Goal: Task Accomplishment & Management: Use online tool/utility

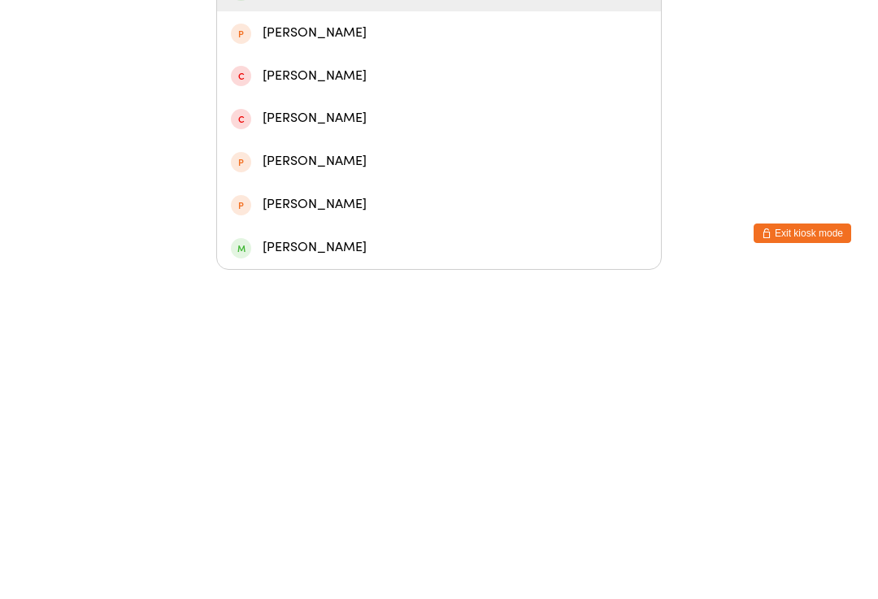
type input "Kiara"
click at [380, 297] on div "[PERSON_NAME]" at bounding box center [439, 318] width 444 height 43
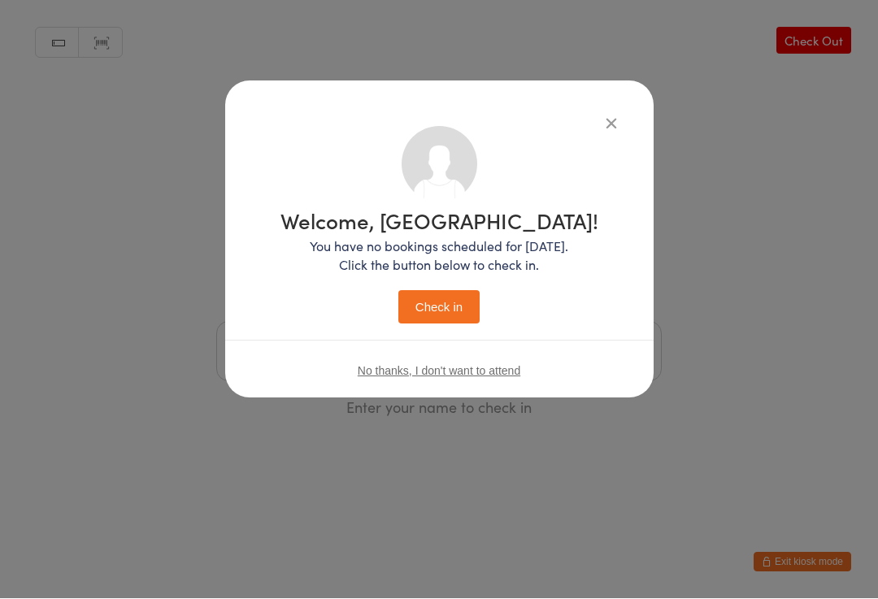
click at [449, 315] on button "Check in" at bounding box center [438, 307] width 81 height 33
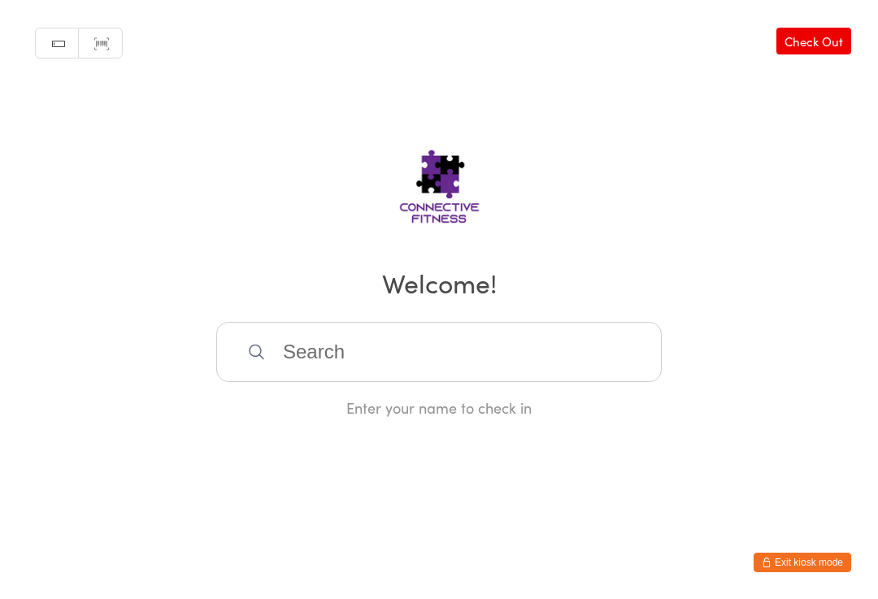
click at [387, 342] on input "search" at bounding box center [438, 352] width 445 height 60
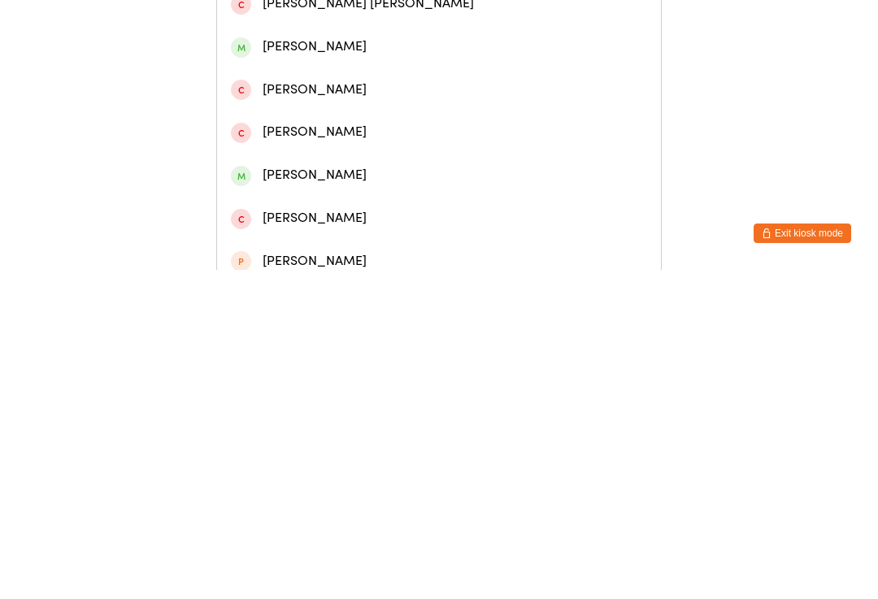
type input "[PERSON_NAME]"
click at [267, 172] on div "[PERSON_NAME]" at bounding box center [439, 161] width 416 height 22
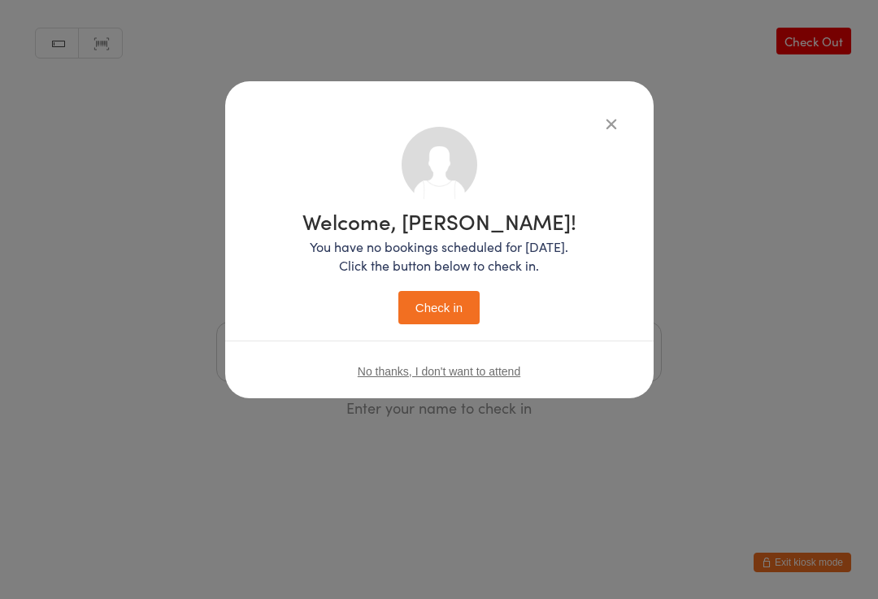
click at [428, 306] on button "Check in" at bounding box center [438, 307] width 81 height 33
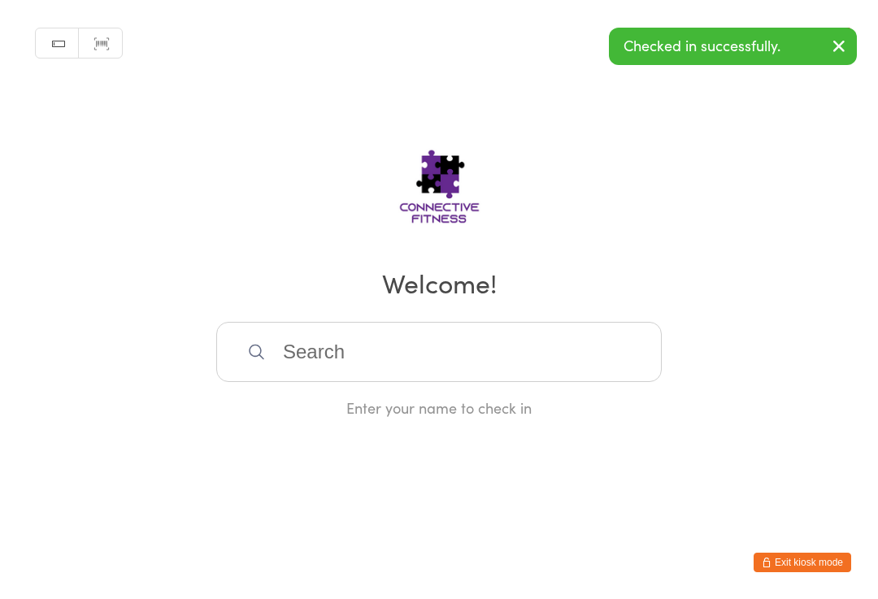
click at [451, 355] on input "search" at bounding box center [438, 352] width 445 height 60
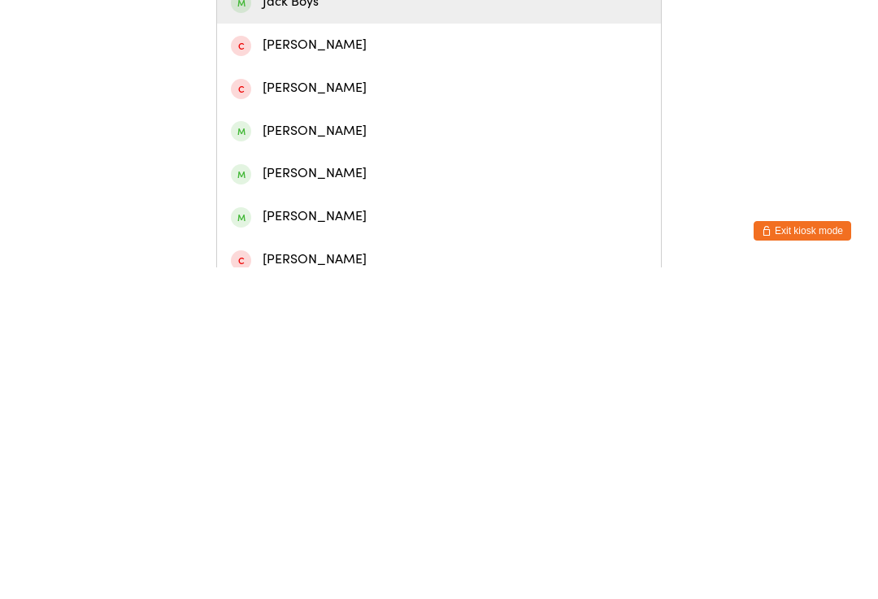
scroll to position [74, 0]
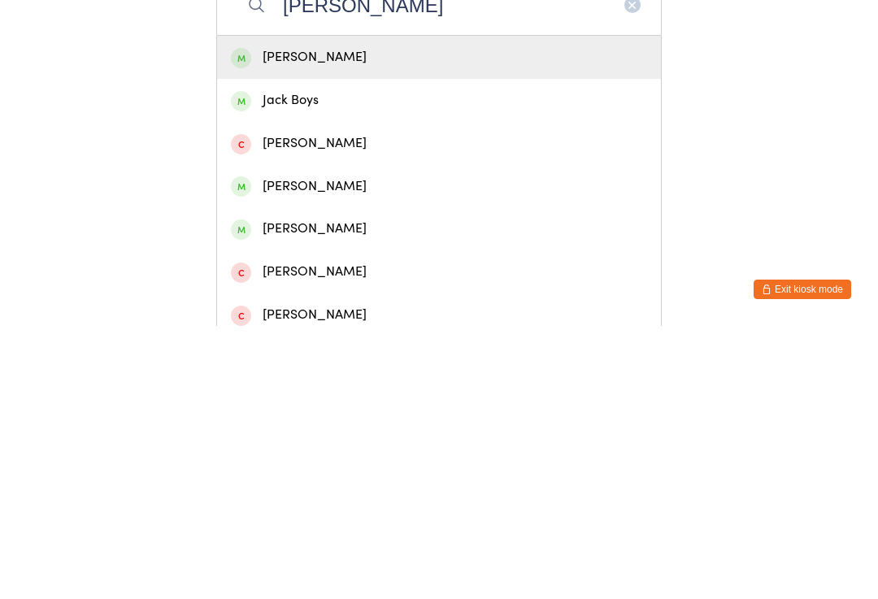
type input "[PERSON_NAME]"
click at [262, 319] on div "[PERSON_NAME]" at bounding box center [439, 330] width 416 height 22
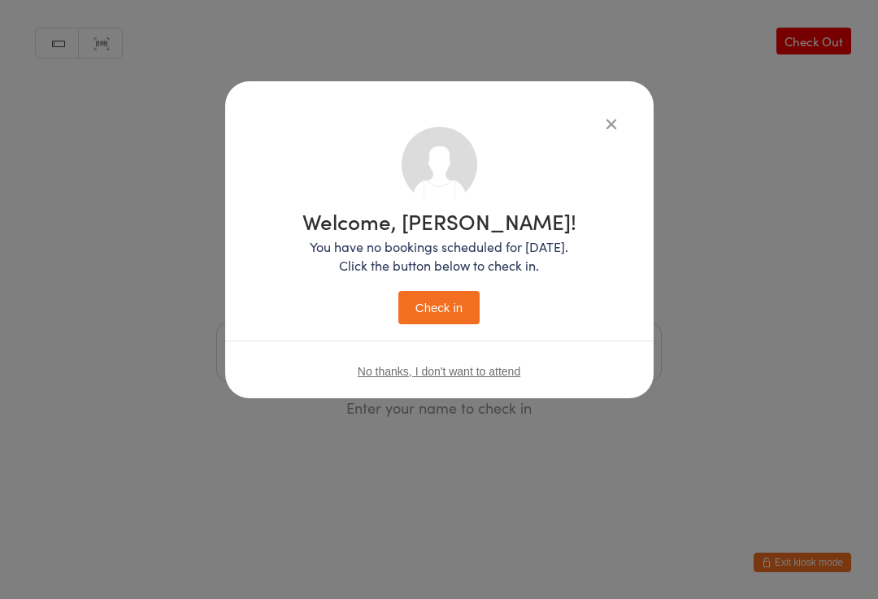
click at [425, 298] on button "Check in" at bounding box center [438, 307] width 81 height 33
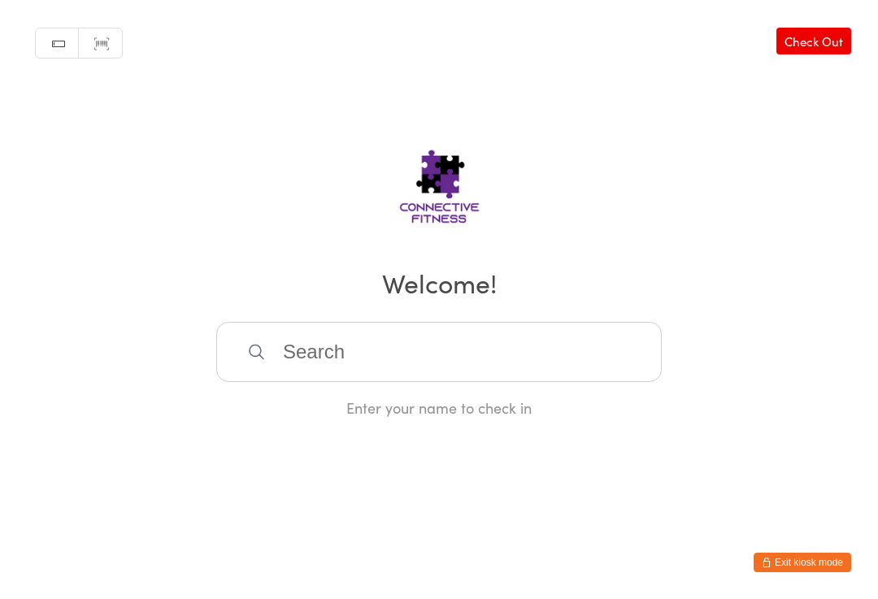
click at [571, 355] on input "search" at bounding box center [438, 352] width 445 height 60
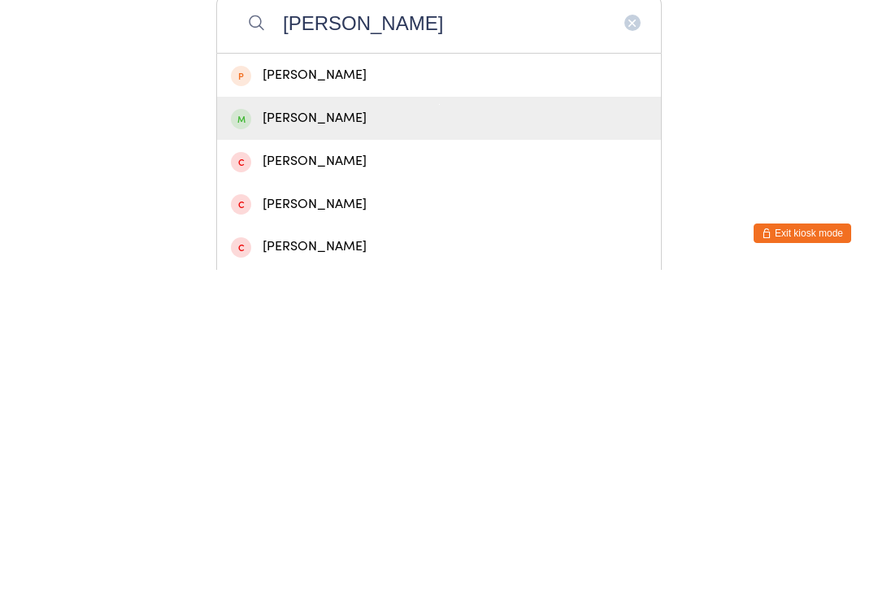
type input "[PERSON_NAME]"
click at [510, 436] on div "[PERSON_NAME]" at bounding box center [439, 447] width 416 height 22
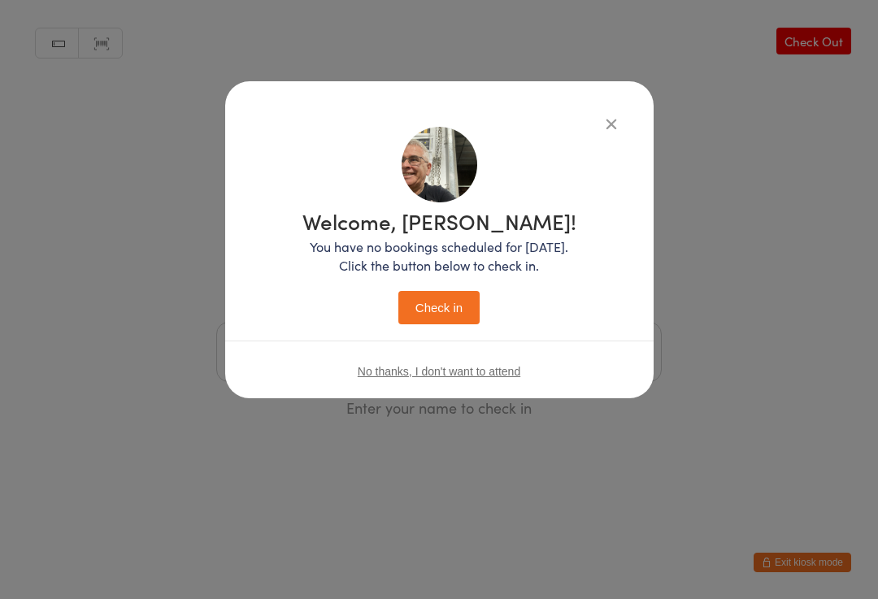
click at [467, 306] on button "Check in" at bounding box center [438, 307] width 81 height 33
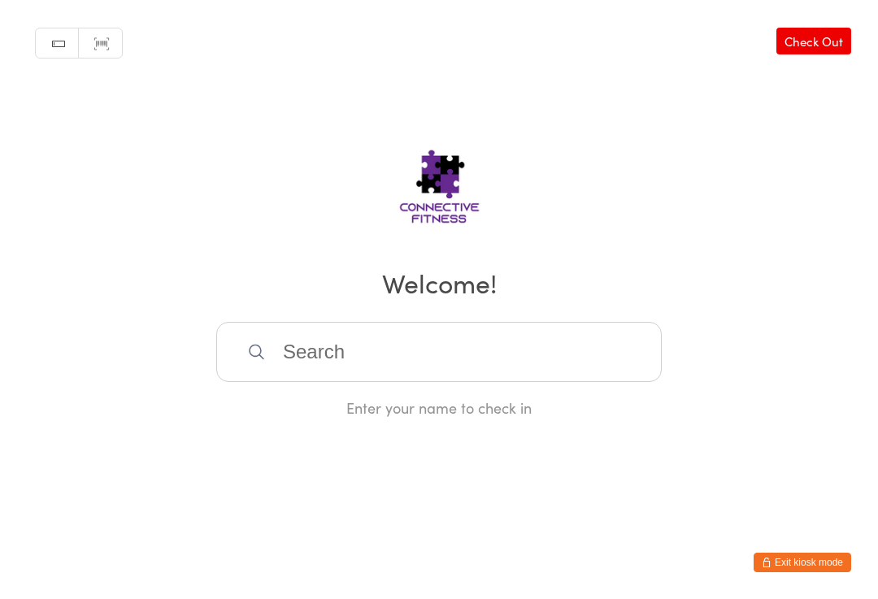
click at [518, 370] on input "search" at bounding box center [438, 352] width 445 height 60
click at [798, 47] on link "Check Out" at bounding box center [813, 41] width 75 height 27
click at [510, 340] on input "search" at bounding box center [438, 352] width 445 height 60
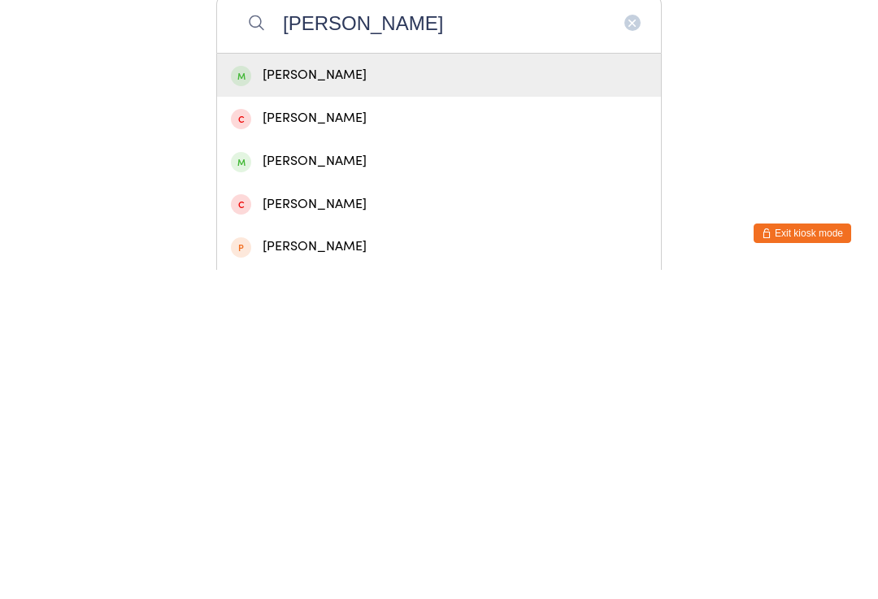
type input "[PERSON_NAME]"
click at [430, 393] on div "[PERSON_NAME]" at bounding box center [439, 404] width 416 height 22
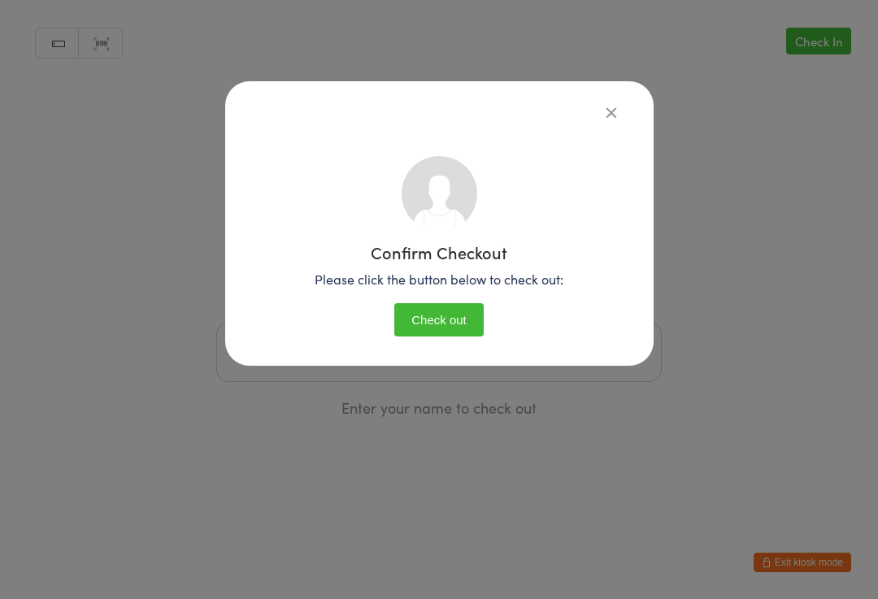
click at [436, 317] on button "Check out" at bounding box center [438, 319] width 89 height 33
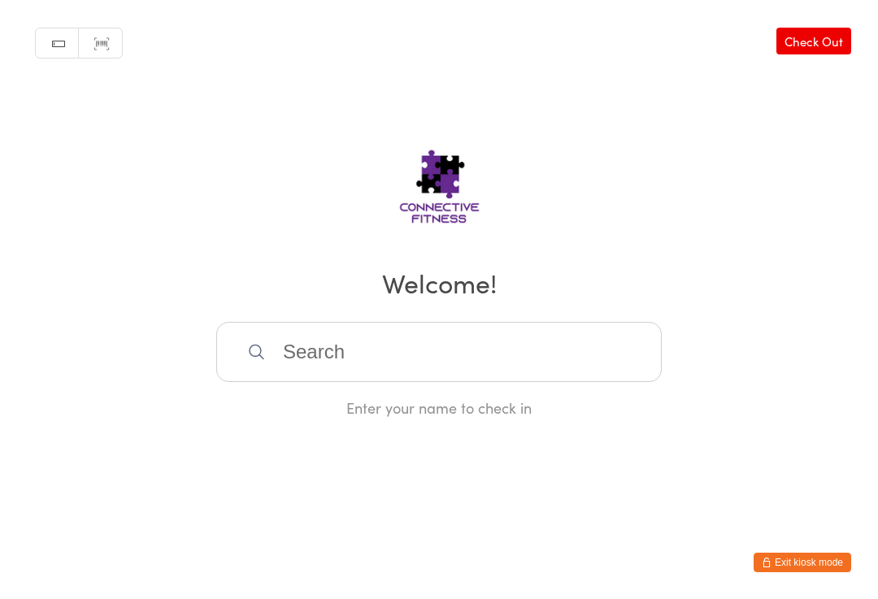
click at [400, 353] on input "search" at bounding box center [438, 352] width 445 height 60
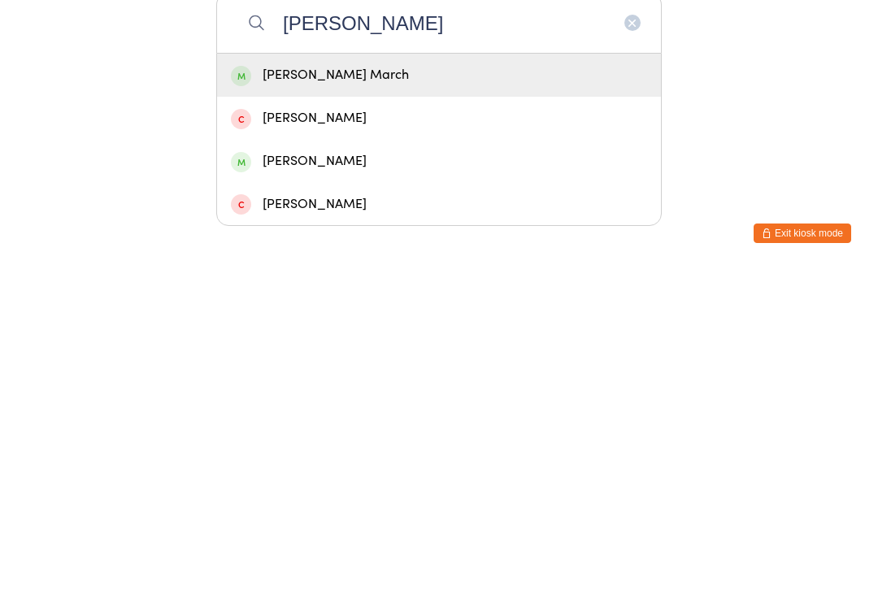
type input "[PERSON_NAME]"
click at [283, 480] on div "[PERSON_NAME]" at bounding box center [439, 491] width 416 height 22
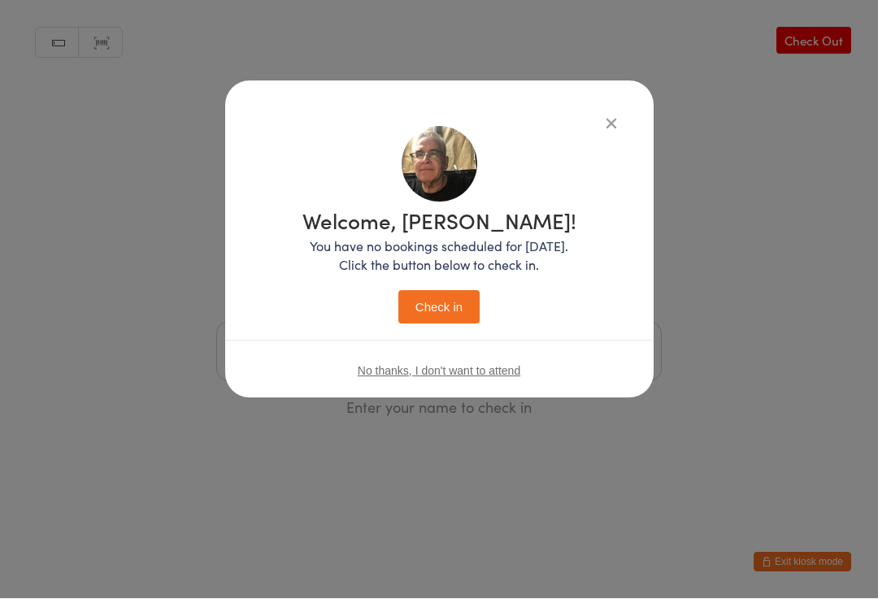
click at [580, 98] on div "Welcome, [PERSON_NAME]! You have no bookings scheduled for [DATE]. Click the bu…" at bounding box center [439, 239] width 428 height 317
click at [608, 115] on icon "button" at bounding box center [611, 124] width 18 height 18
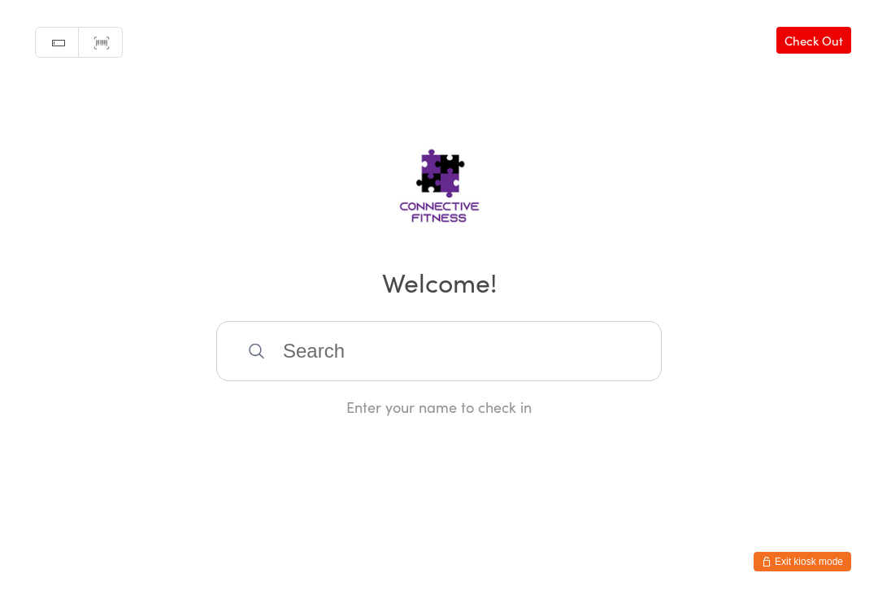
click at [814, 44] on link "Check Out" at bounding box center [813, 41] width 75 height 27
click at [562, 345] on input "search" at bounding box center [438, 352] width 445 height 60
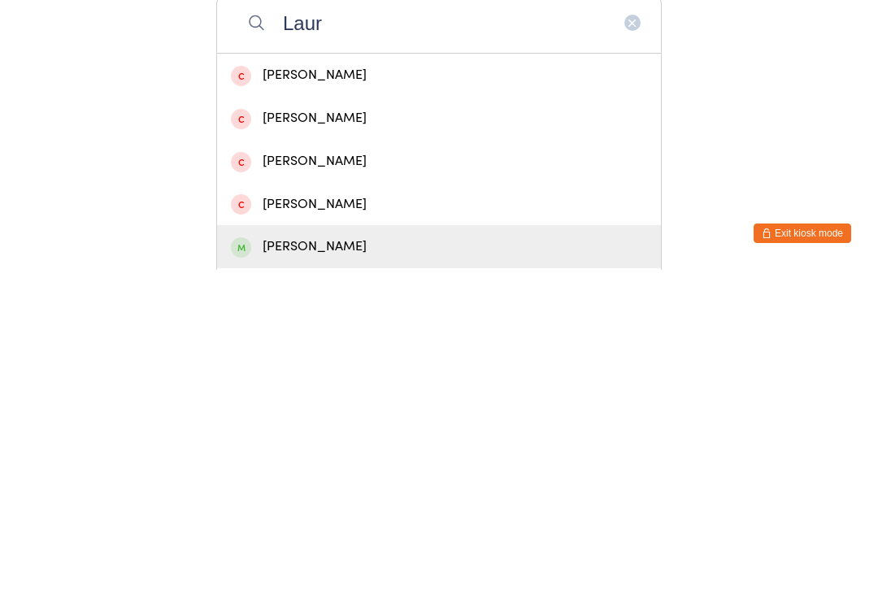
type input "Laur"
click at [348, 565] on div "[PERSON_NAME]" at bounding box center [439, 576] width 416 height 22
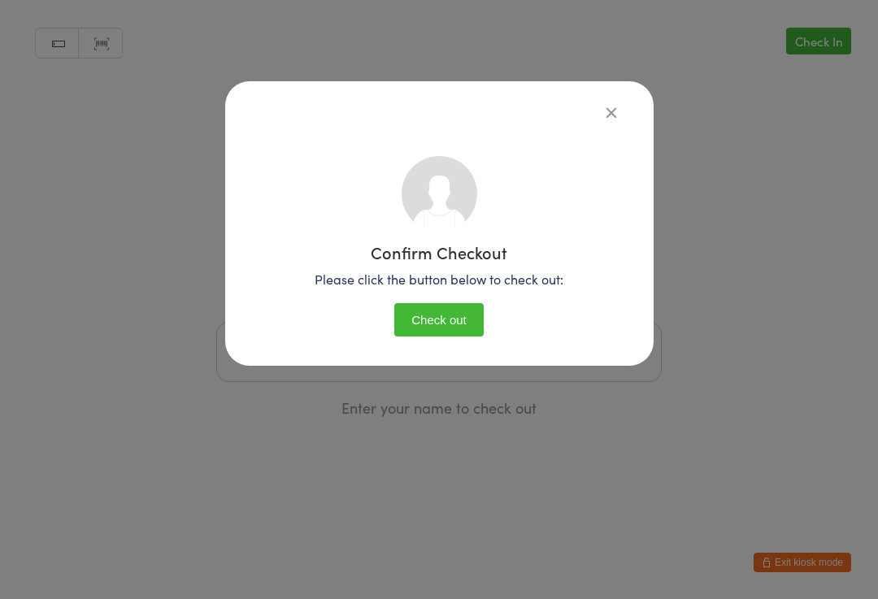
click at [430, 323] on button "Check out" at bounding box center [438, 319] width 89 height 33
